Goal: Information Seeking & Learning: Learn about a topic

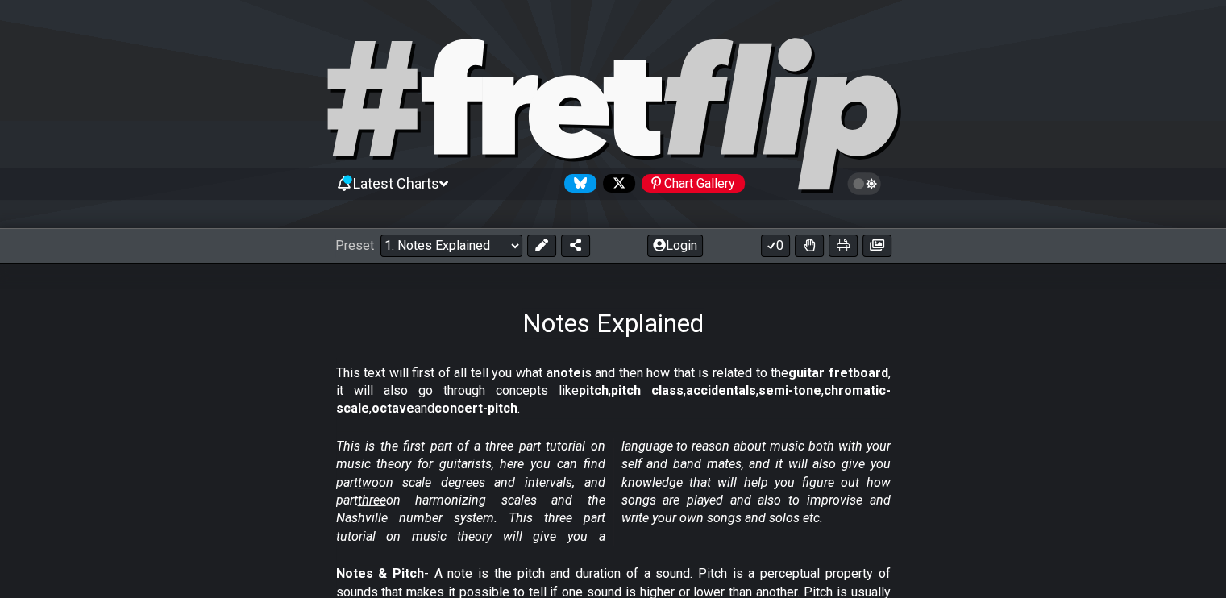
click at [568, 66] on icon at bounding box center [613, 115] width 580 height 161
select select "/welcome"
select select "C"
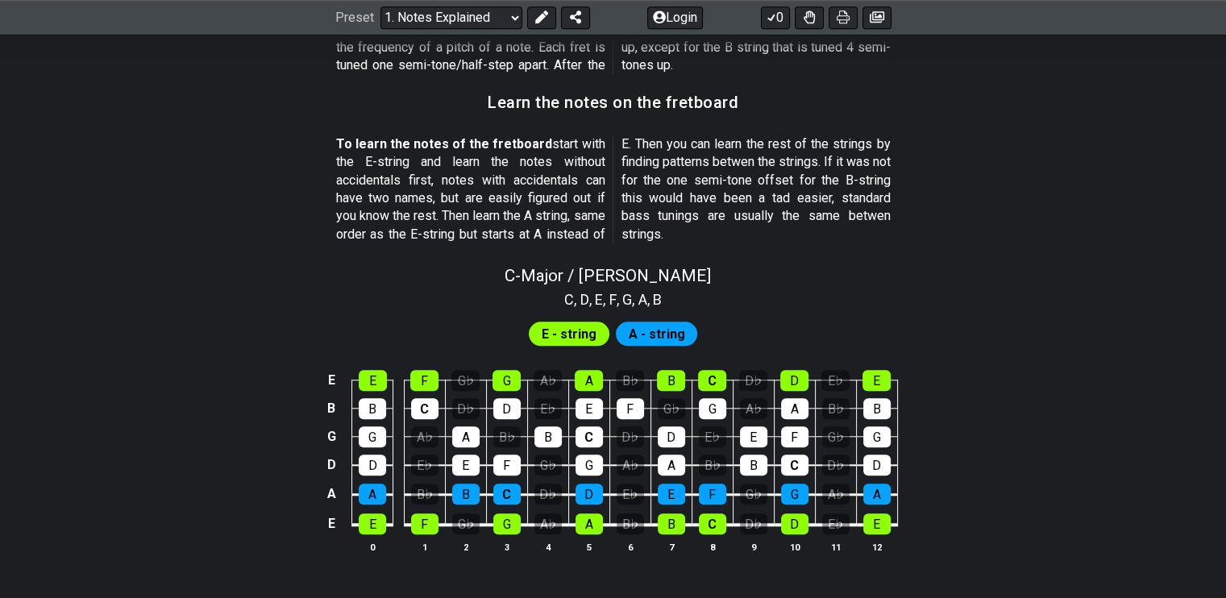
scroll to position [1398, 0]
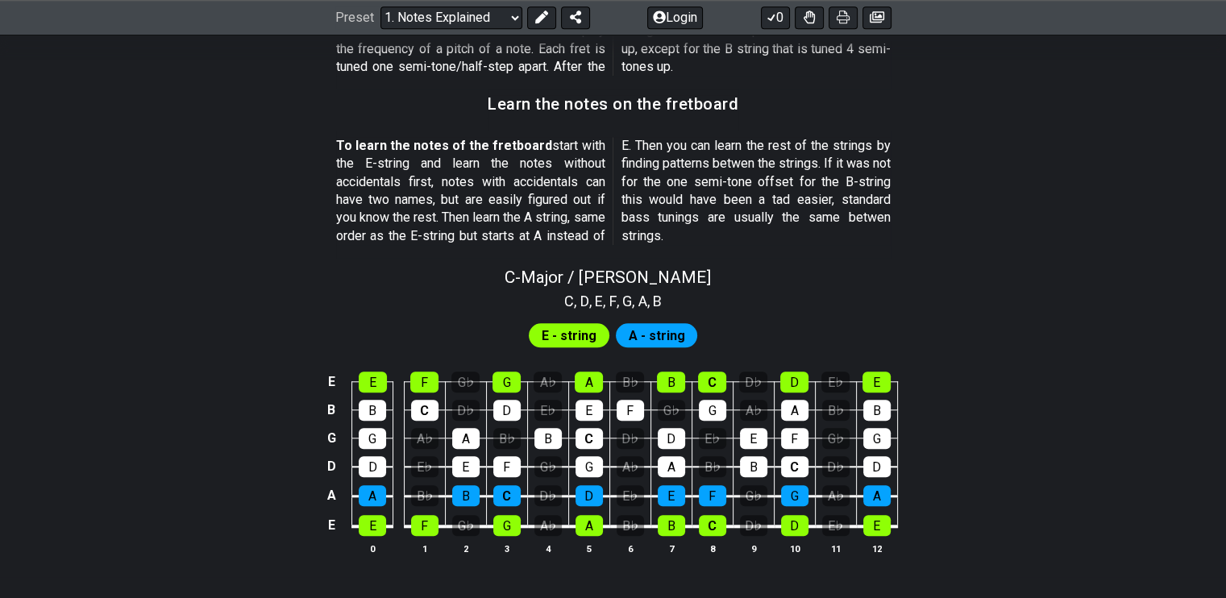
click at [578, 334] on span "E - string" at bounding box center [569, 335] width 55 height 23
click at [366, 383] on div "E" at bounding box center [373, 382] width 28 height 21
click at [426, 378] on div "F" at bounding box center [424, 382] width 28 height 21
click at [511, 377] on div "G" at bounding box center [507, 382] width 28 height 21
drag, startPoint x: 605, startPoint y: 373, endPoint x: 584, endPoint y: 372, distance: 21.8
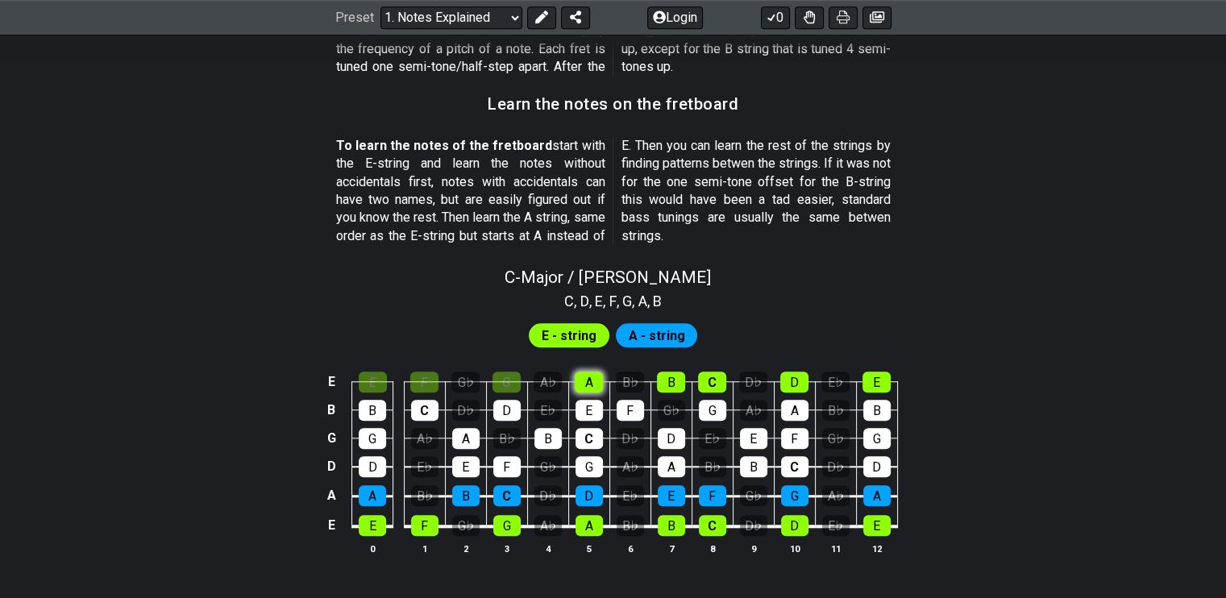
click at [584, 372] on td "A" at bounding box center [588, 368] width 41 height 28
click at [584, 372] on div "A" at bounding box center [589, 382] width 28 height 21
click at [681, 377] on div "B" at bounding box center [671, 382] width 28 height 21
click at [713, 372] on div "C" at bounding box center [712, 382] width 28 height 21
click at [797, 379] on div "D" at bounding box center [794, 382] width 28 height 21
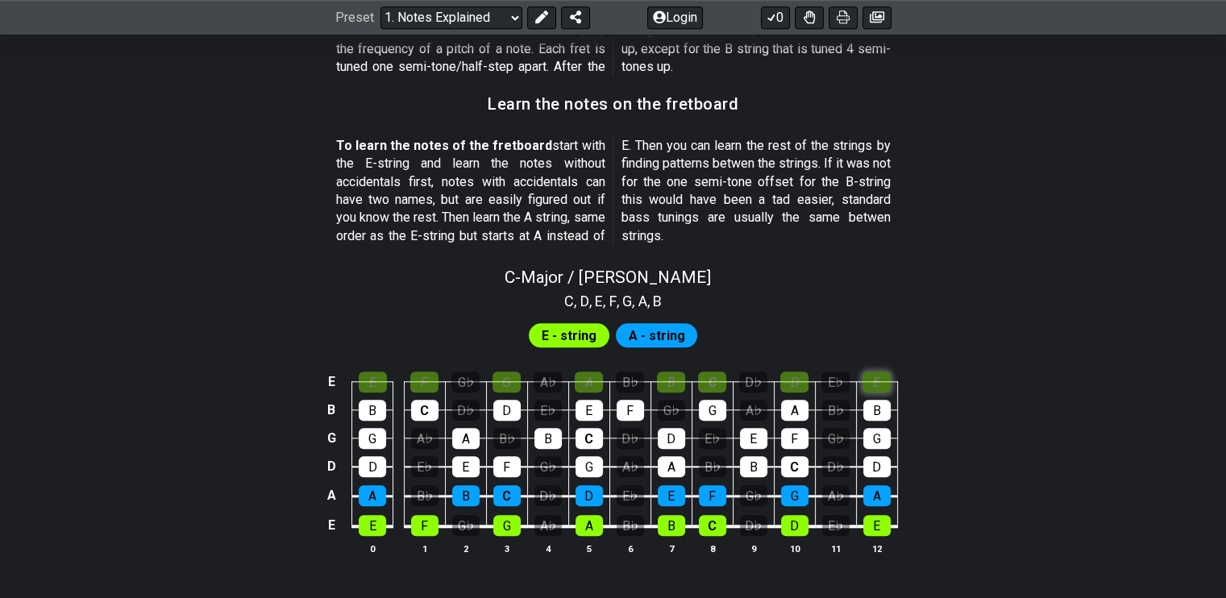
click at [871, 378] on div "E" at bounding box center [877, 382] width 28 height 21
click at [803, 372] on div "D" at bounding box center [794, 382] width 28 height 21
click at [697, 372] on td "C" at bounding box center [712, 368] width 41 height 28
click at [713, 376] on div "C" at bounding box center [712, 382] width 28 height 21
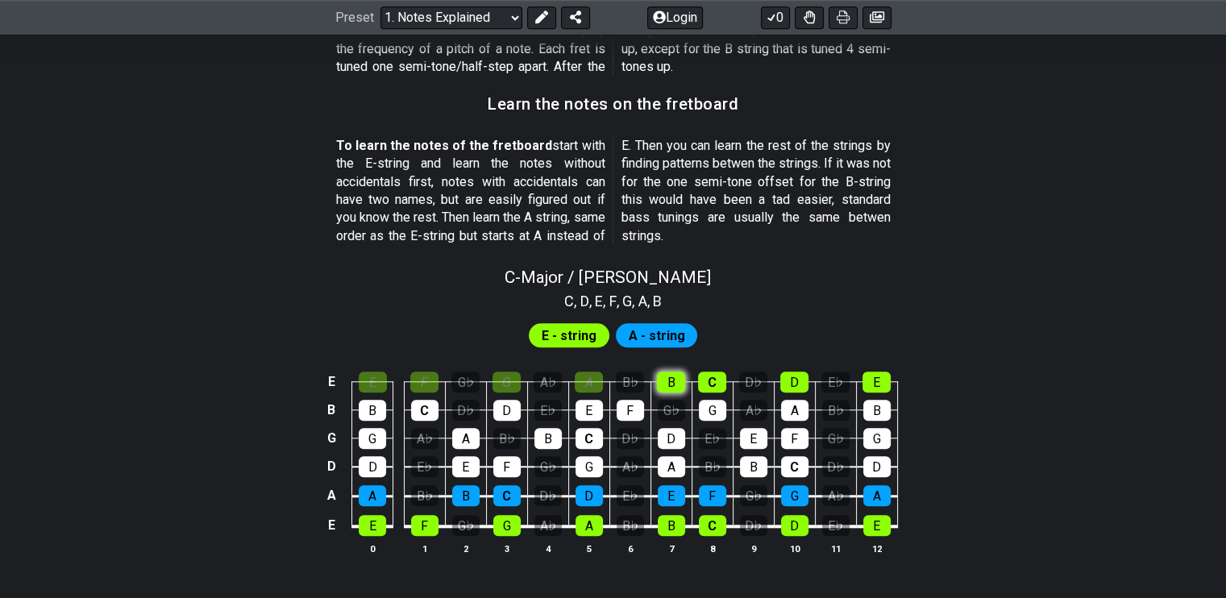
click at [677, 373] on div "B" at bounding box center [671, 382] width 28 height 21
drag, startPoint x: 580, startPoint y: 377, endPoint x: 496, endPoint y: 360, distance: 86.2
click at [496, 360] on tr "E E F G♭ G A♭ A B♭ B C D♭ D E♭ E" at bounding box center [610, 368] width 576 height 28
click at [501, 377] on div "G" at bounding box center [507, 382] width 28 height 21
click at [545, 378] on div "A♭" at bounding box center [548, 382] width 28 height 21
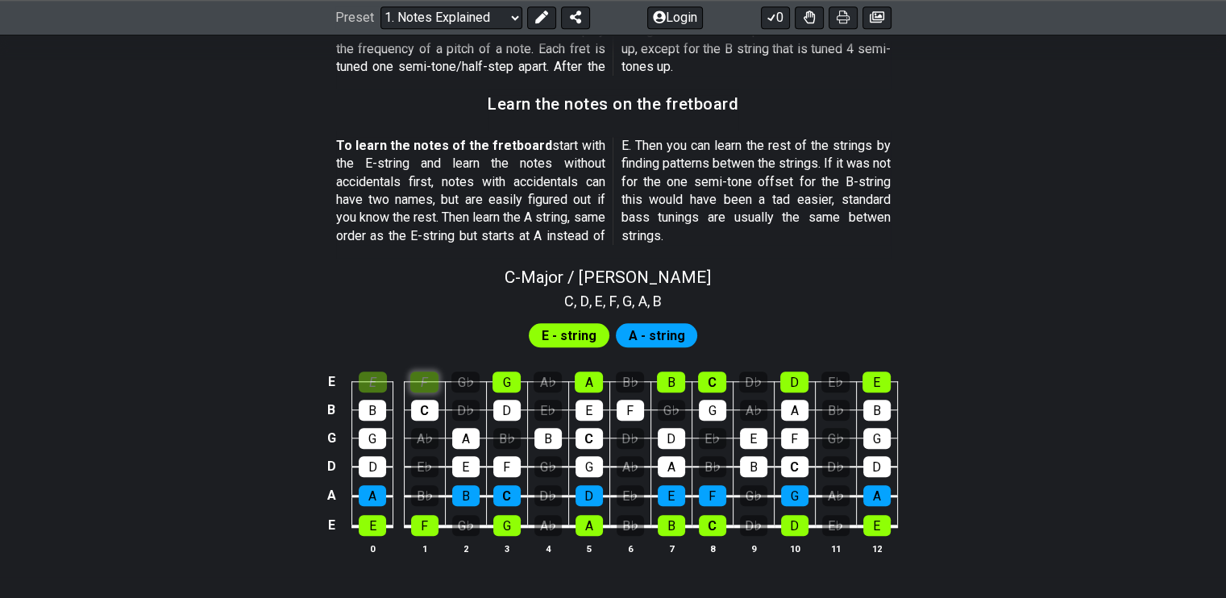
click at [422, 376] on div "F" at bounding box center [424, 382] width 28 height 21
click at [375, 374] on div "E" at bounding box center [373, 382] width 28 height 21
click at [367, 411] on div "B" at bounding box center [372, 410] width 27 height 21
click at [406, 399] on td "C" at bounding box center [424, 395] width 41 height 28
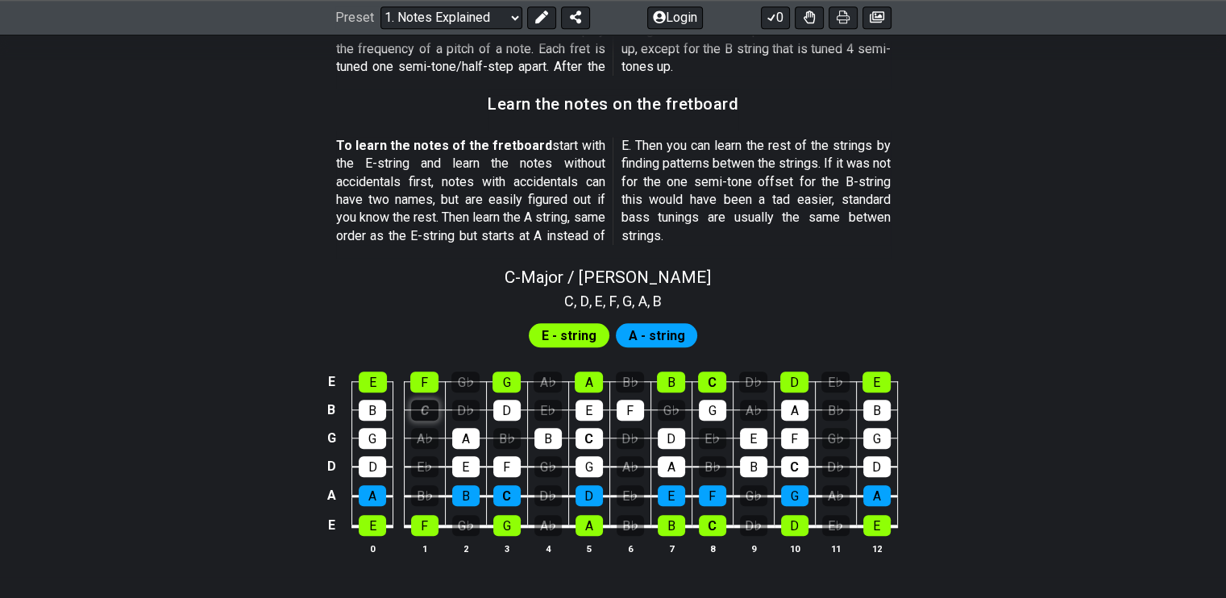
click at [413, 402] on div "C" at bounding box center [424, 410] width 27 height 21
click at [477, 385] on div "G♭" at bounding box center [465, 382] width 28 height 21
click at [545, 383] on div "A♭" at bounding box center [548, 382] width 28 height 21
click at [464, 376] on div "G♭" at bounding box center [465, 382] width 28 height 21
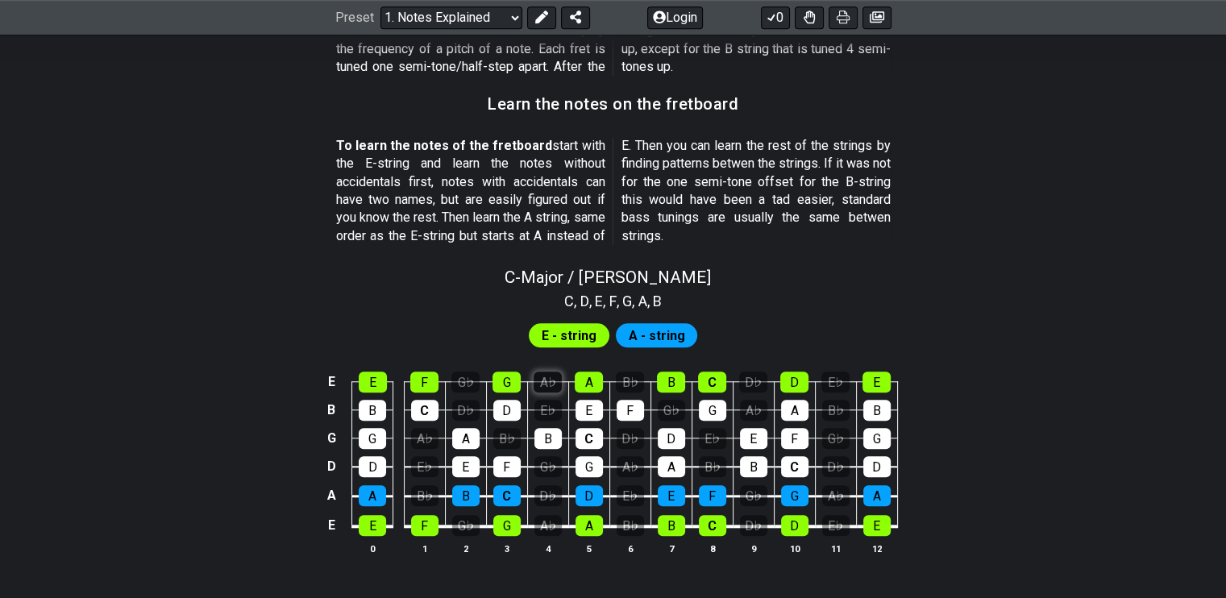
click at [552, 373] on div "A♭" at bounding box center [548, 382] width 28 height 21
